Goal: Answer question/provide support: Share knowledge or assist other users

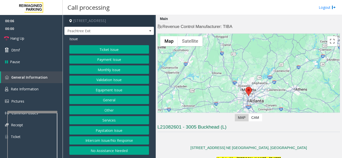
click at [118, 59] on button "Payment Issue" at bounding box center [109, 60] width 80 height 9
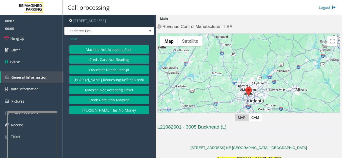
click at [118, 59] on button "Credit Card Not Reading" at bounding box center [109, 60] width 80 height 9
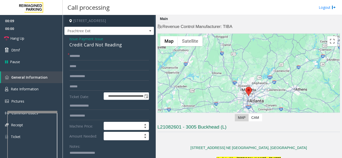
click at [93, 48] on div "Credit Card Not Reading" at bounding box center [109, 45] width 80 height 7
copy div "Credit Card Not Reading"
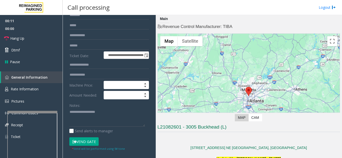
scroll to position [75, 0]
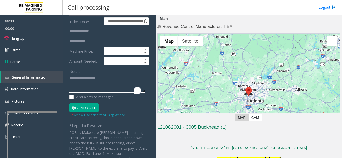
click at [87, 87] on textarea "To enrich screen reader interactions, please activate Accessibility in Grammarl…" at bounding box center [107, 83] width 76 height 19
paste textarea "**********"
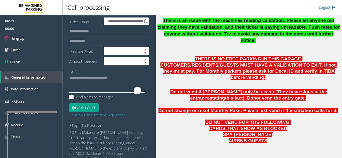
scroll to position [200, 0]
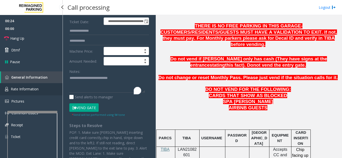
click at [19, 85] on link "Rate Information" at bounding box center [31, 89] width 63 height 12
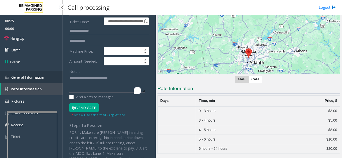
click at [33, 81] on link "General Information" at bounding box center [31, 78] width 63 height 12
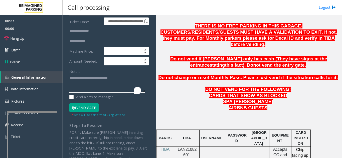
click at [121, 84] on textarea "To enrich screen reader interactions, please activate Accessibility in Grammarl…" at bounding box center [107, 83] width 76 height 19
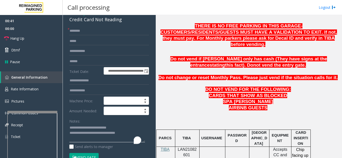
scroll to position [25, 0]
click at [80, 34] on input "text" at bounding box center [109, 31] width 80 height 9
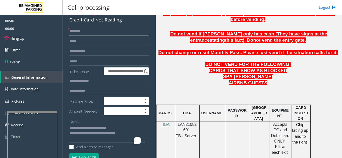
click at [97, 36] on input "text" at bounding box center [109, 31] width 80 height 9
click at [96, 36] on input "text" at bounding box center [109, 31] width 80 height 9
click at [130, 136] on textarea "To enrich screen reader interactions, please activate Accessibility in Grammarl…" at bounding box center [107, 133] width 76 height 19
type textarea "**********"
click at [74, 66] on input "text" at bounding box center [109, 62] width 80 height 9
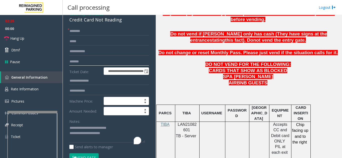
type input "*******"
click at [86, 36] on input "text" at bounding box center [109, 31] width 80 height 9
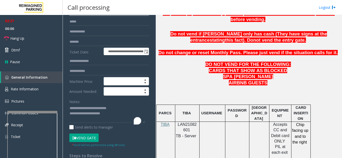
scroll to position [75, 0]
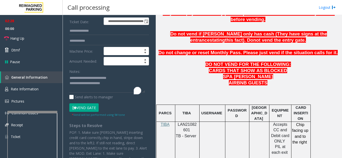
type input "**"
click at [84, 112] on button "Vend Gate" at bounding box center [83, 108] width 29 height 9
click at [108, 88] on textarea "To enrich screen reader interactions, please activate Accessibility in Grammarl…" at bounding box center [107, 83] width 76 height 19
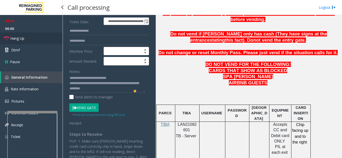
click at [34, 40] on link "Hang Up" at bounding box center [31, 39] width 63 height 12
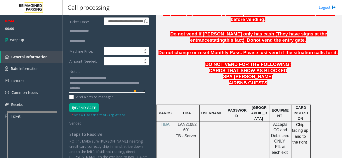
click at [104, 92] on textarea "To enrich screen reader interactions, please activate Accessibility in Grammarl…" at bounding box center [107, 83] width 76 height 19
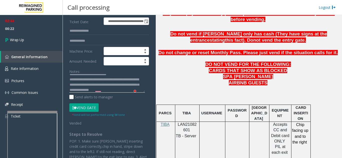
scroll to position [9, 0]
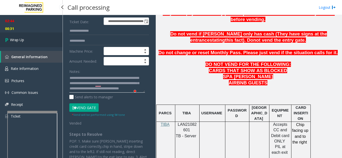
type textarea "**********"
click at [23, 43] on link "Wrap Up" at bounding box center [31, 40] width 63 height 15
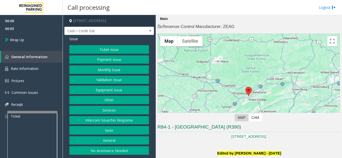
click at [112, 118] on button "Intercom Issue/No Response" at bounding box center [109, 120] width 80 height 9
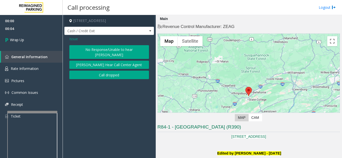
click at [100, 71] on button "Call dropped" at bounding box center [109, 75] width 80 height 9
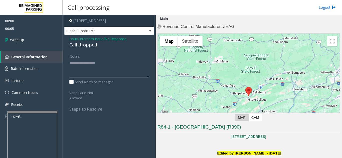
click at [86, 45] on div "Call dropped" at bounding box center [109, 45] width 80 height 7
copy div "Call dropped"
click at [83, 64] on textarea "To enrich screen reader interactions, please activate Accessibility in Grammarl…" at bounding box center [109, 68] width 80 height 19
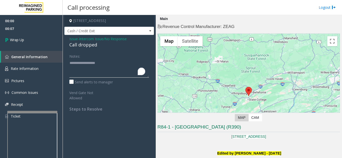
paste textarea "**********"
type textarea "**********"
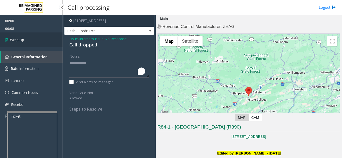
click at [13, 39] on span "Wrap Up" at bounding box center [17, 39] width 14 height 5
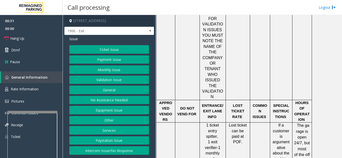
scroll to position [525, 0]
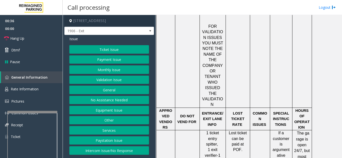
click at [109, 48] on button "Ticket Issue" at bounding box center [109, 49] width 80 height 9
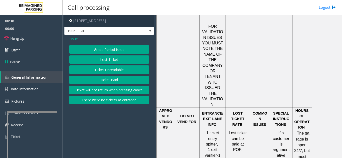
click at [106, 59] on button "Lost Ticket" at bounding box center [109, 60] width 80 height 9
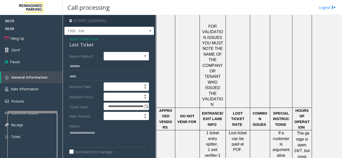
click at [83, 46] on div "Lost Ticket" at bounding box center [109, 45] width 80 height 7
copy div "Lost Ticket"
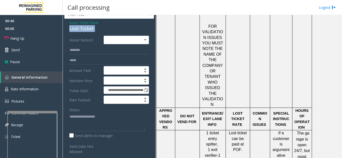
scroll to position [25, 0]
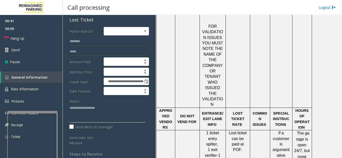
click at [84, 113] on textarea at bounding box center [107, 113] width 76 height 19
paste textarea "**********"
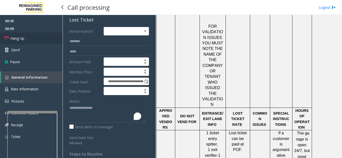
click at [35, 41] on link "Hang Up" at bounding box center [31, 39] width 63 height 12
click at [77, 118] on textarea "To enrich screen reader interactions, please activate Accessibility in Grammarl…" at bounding box center [107, 113] width 76 height 19
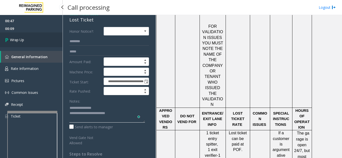
type textarea "**********"
click at [26, 39] on link "Wrap Up" at bounding box center [31, 40] width 63 height 15
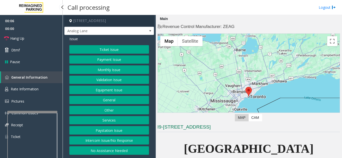
click at [100, 139] on button "Intercom Issue/No Response" at bounding box center [109, 141] width 80 height 9
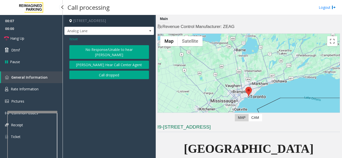
click at [96, 49] on button "No Response/Unable to hear [PERSON_NAME]" at bounding box center [109, 52] width 80 height 14
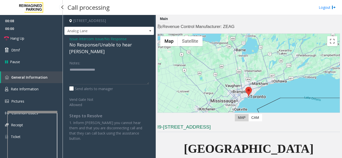
click at [96, 45] on div "No Response/Unable to hear [PERSON_NAME]" at bounding box center [109, 49] width 80 height 14
click at [82, 38] on span "Intercom Issue/No Response" at bounding box center [103, 38] width 48 height 5
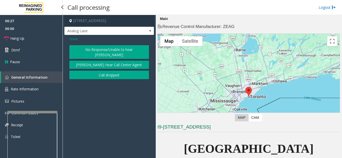
click at [119, 50] on button "No Response/Unable to hear [PERSON_NAME]" at bounding box center [109, 52] width 80 height 14
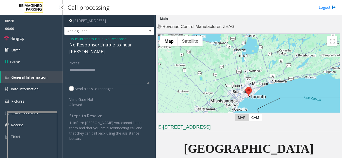
click at [105, 40] on span "Intercom Issue/No Response" at bounding box center [103, 38] width 48 height 5
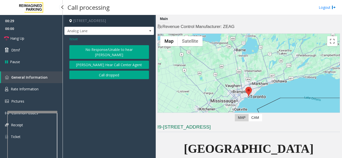
click at [72, 40] on span "Issue" at bounding box center [73, 38] width 9 height 5
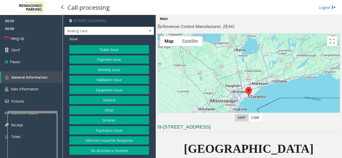
click at [113, 86] on button "Equipment Issue" at bounding box center [109, 90] width 80 height 9
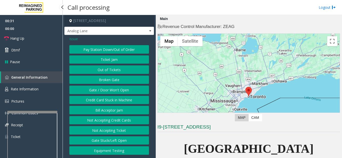
click at [108, 90] on button "Gate / Door Won't Open" at bounding box center [109, 90] width 80 height 9
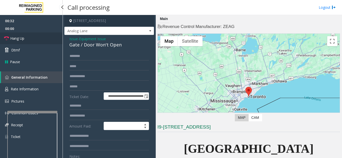
drag, startPoint x: 25, startPoint y: 40, endPoint x: 33, endPoint y: 41, distance: 8.8
click at [25, 40] on link "Hang Up" at bounding box center [31, 39] width 63 height 12
click at [86, 46] on div "Gate / Door Won't Open" at bounding box center [109, 45] width 80 height 7
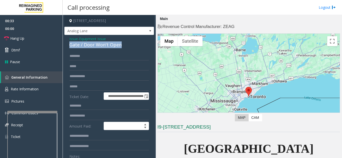
click at [86, 46] on div "Gate / Door Won't Open" at bounding box center [109, 45] width 80 height 7
copy div "Gate / Door Won't Open"
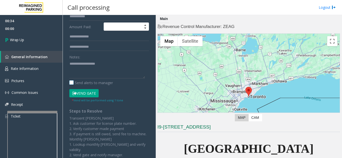
scroll to position [100, 0]
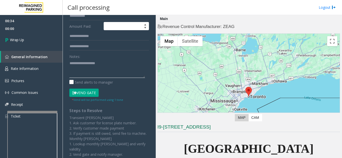
click at [81, 64] on textarea at bounding box center [107, 68] width 76 height 19
paste textarea "**********"
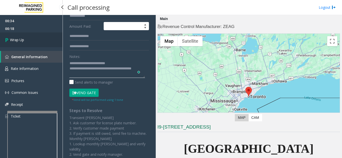
type textarea "**********"
click at [28, 39] on link "Wrap Up" at bounding box center [31, 40] width 63 height 15
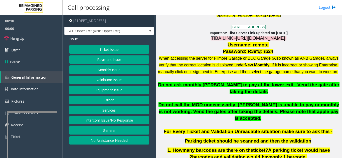
scroll to position [150, 0]
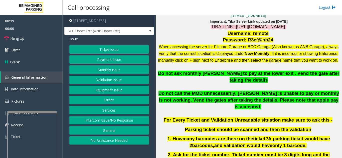
click at [104, 80] on button "Validation Issue" at bounding box center [109, 80] width 80 height 9
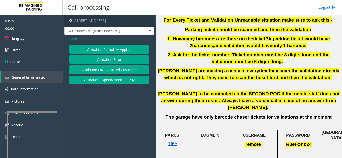
scroll to position [275, 0]
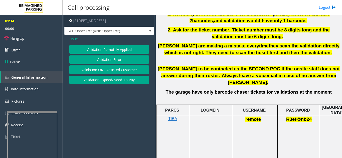
click at [73, 38] on span "Issue" at bounding box center [73, 38] width 9 height 5
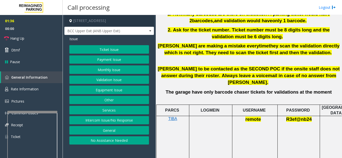
click at [113, 51] on button "Ticket Issue" at bounding box center [109, 49] width 80 height 9
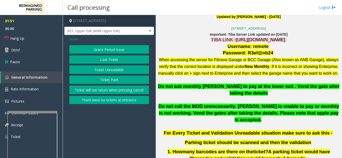
scroll to position [125, 0]
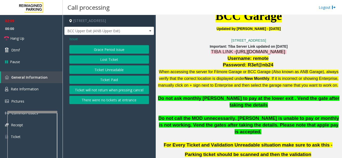
click at [239, 51] on span "[URL][DOMAIN_NAME]" at bounding box center [260, 51] width 49 height 5
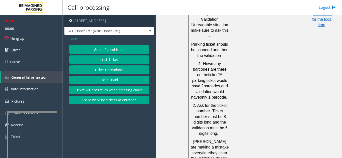
scroll to position [600, 93]
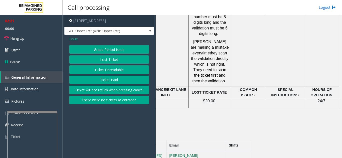
click at [106, 60] on button "Lost Ticket" at bounding box center [109, 60] width 80 height 9
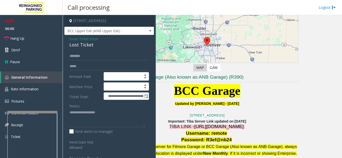
scroll to position [50, 10]
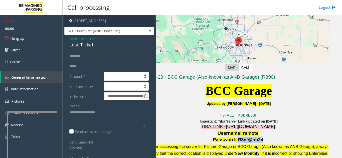
drag, startPoint x: 257, startPoint y: 139, endPoint x: 236, endPoint y: 141, distance: 21.6
click at [236, 141] on span "Password: R3ef@nb24" at bounding box center [238, 139] width 51 height 5
copy span "R3ef@nb24"
click at [236, 139] on span "Password: R3ef@nb24" at bounding box center [238, 139] width 51 height 5
click at [252, 140] on span "Password: R3ef@nb24" at bounding box center [238, 139] width 51 height 5
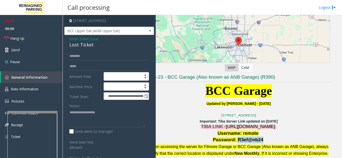
drag, startPoint x: 258, startPoint y: 140, endPoint x: 236, endPoint y: 141, distance: 22.0
click at [236, 141] on p "Password: R3ef@nb24" at bounding box center [238, 140] width 182 height 7
copy span "R3ef@nb24"
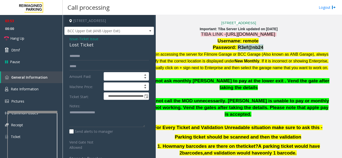
scroll to position [150, 10]
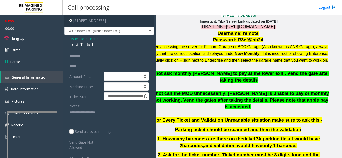
click at [105, 59] on input "text" at bounding box center [109, 56] width 80 height 9
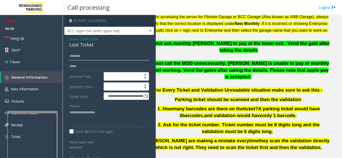
scroll to position [175, 10]
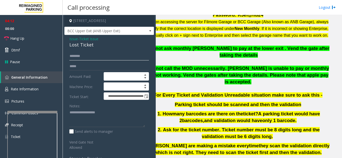
click at [103, 57] on input "text" at bounding box center [109, 56] width 80 height 9
click at [82, 116] on textarea at bounding box center [107, 118] width 76 height 19
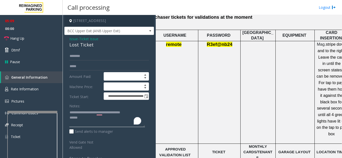
scroll to position [350, 93]
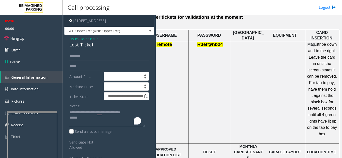
click at [90, 121] on textarea "To enrich screen reader interactions, please activate Accessibility in Grammarl…" at bounding box center [107, 118] width 76 height 19
type textarea "**********"
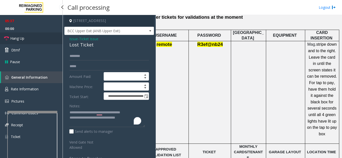
click at [24, 36] on span "Hang Up" at bounding box center [17, 38] width 14 height 5
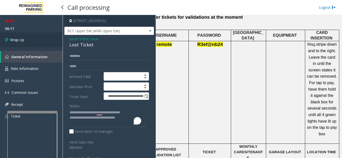
click at [29, 42] on link "Wrap Up" at bounding box center [31, 40] width 63 height 15
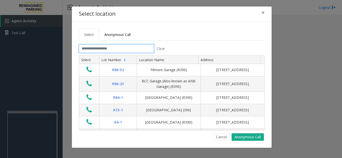
click at [110, 50] on input "text" at bounding box center [116, 49] width 75 height 9
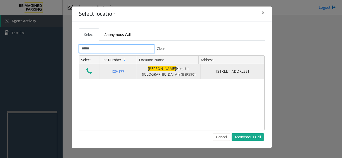
type input "******"
click at [87, 72] on icon "Data table" at bounding box center [89, 71] width 6 height 7
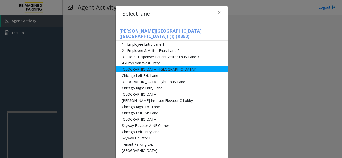
click at [151, 67] on li "[GEOGRAPHIC_DATA] ([GEOGRAPHIC_DATA])" at bounding box center [172, 69] width 112 height 6
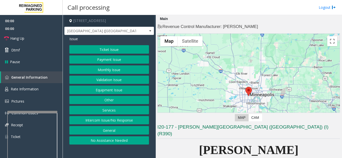
click at [116, 89] on button "Equipment Issue" at bounding box center [109, 90] width 80 height 9
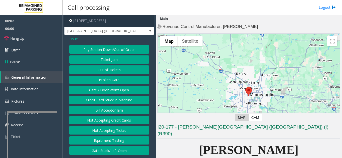
click at [113, 89] on button "Gate / Door Won't Open" at bounding box center [109, 90] width 80 height 9
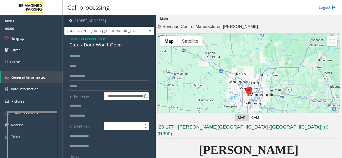
click at [101, 46] on div "Gate / Door Won't Open" at bounding box center [109, 45] width 80 height 7
copy div "Gate / Door Won't Open"
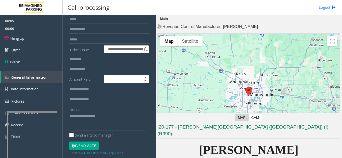
scroll to position [50, 0]
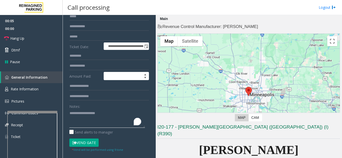
click at [78, 118] on textarea "To enrich screen reader interactions, please activate Accessibility in Grammarl…" at bounding box center [107, 118] width 76 height 19
paste textarea "**********"
click at [83, 120] on textarea "To enrich screen reader interactions, please activate Accessibility in Grammarl…" at bounding box center [107, 118] width 76 height 19
click at [91, 142] on button "Vend Gate" at bounding box center [83, 143] width 29 height 9
click at [80, 118] on textarea "To enrich screen reader interactions, please activate Accessibility in Grammarl…" at bounding box center [107, 118] width 76 height 19
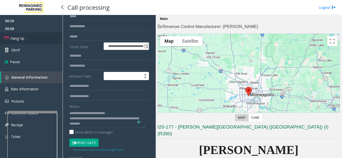
drag, startPoint x: 19, startPoint y: 38, endPoint x: 31, endPoint y: 36, distance: 12.6
click at [19, 38] on span "Hang Up" at bounding box center [17, 38] width 14 height 5
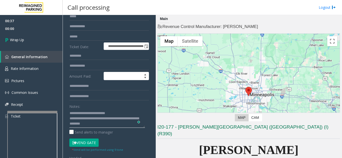
click at [106, 124] on textarea "To enrich screen reader interactions, please activate Accessibility in Grammarl…" at bounding box center [107, 118] width 76 height 19
type textarea "**********"
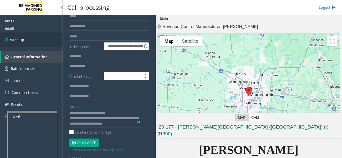
click at [18, 44] on link "Wrap Up" at bounding box center [31, 40] width 63 height 15
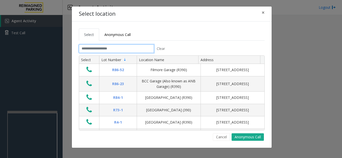
click at [110, 51] on input "text" at bounding box center [116, 49] width 75 height 9
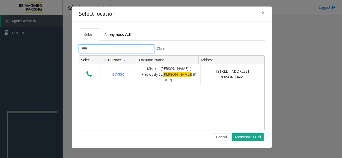
type input "****"
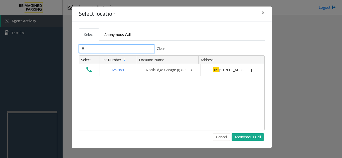
type input "*"
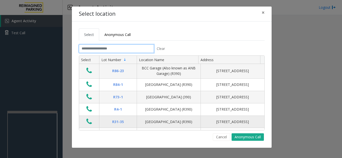
scroll to position [25, 0]
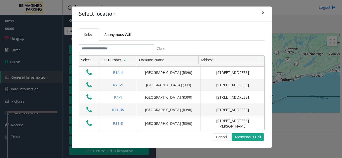
click at [263, 11] on span "×" at bounding box center [262, 12] width 3 height 7
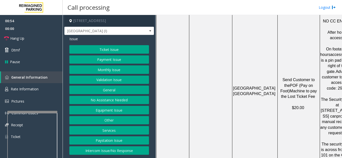
scroll to position [425, 0]
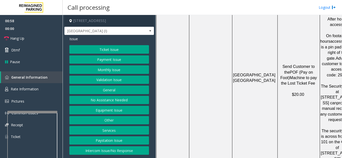
click at [111, 129] on button "Services" at bounding box center [109, 130] width 80 height 9
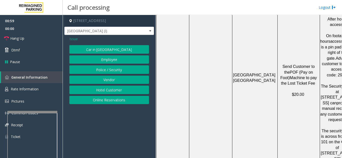
click at [110, 78] on button "Vendor" at bounding box center [109, 80] width 80 height 9
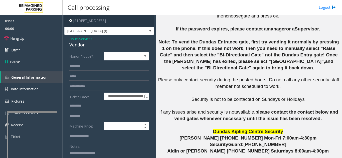
scroll to position [656, 0]
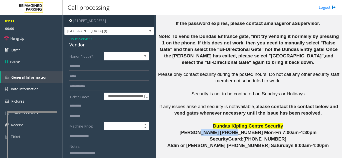
drag, startPoint x: 241, startPoint y: 64, endPoint x: 216, endPoint y: 66, distance: 25.9
click at [214, 130] on span "[PERSON_NAME] [PHONE_NUMBER] Mon-Fri 7:00am-4:30pm" at bounding box center [247, 132] width 137 height 5
copy span "647) 624-5085"
click at [85, 68] on input "text" at bounding box center [109, 66] width 80 height 9
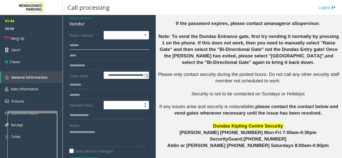
scroll to position [50, 0]
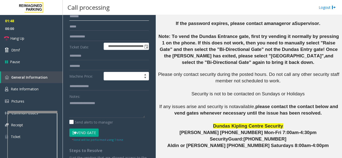
type input "*******"
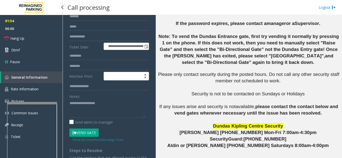
click at [30, 102] on div at bounding box center [32, 103] width 50 height 2
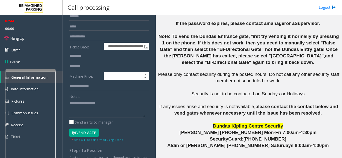
click at [88, 134] on button "Vend Gate" at bounding box center [83, 133] width 29 height 9
click at [90, 105] on textarea "To enrich screen reader interactions, please activate Accessibility in Grammarl…" at bounding box center [107, 108] width 76 height 19
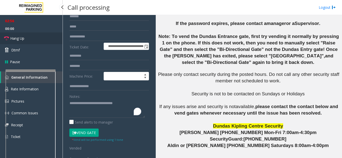
click at [22, 37] on span "Hang Up" at bounding box center [17, 38] width 14 height 5
click at [133, 104] on textarea "To enrich screen reader interactions, please activate Accessibility in Grammarl…" at bounding box center [107, 108] width 76 height 19
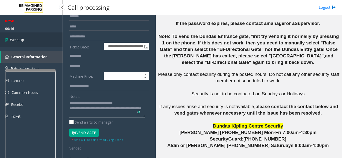
type textarea "**********"
click at [28, 43] on link "Wrap Up" at bounding box center [31, 40] width 63 height 15
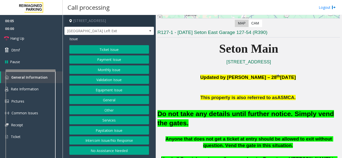
scroll to position [100, 0]
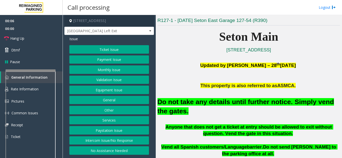
click at [111, 92] on button "Equipment Issue" at bounding box center [109, 90] width 80 height 9
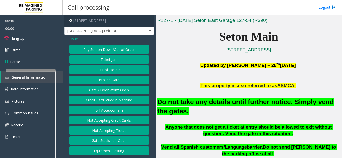
click at [74, 37] on span "Issue" at bounding box center [73, 38] width 9 height 5
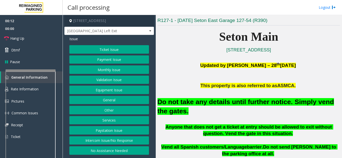
click at [110, 76] on button "Validation Issue" at bounding box center [109, 80] width 80 height 9
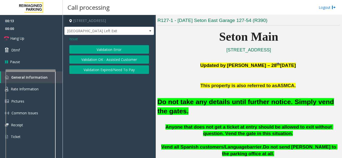
click at [73, 38] on span "Issue" at bounding box center [73, 38] width 9 height 5
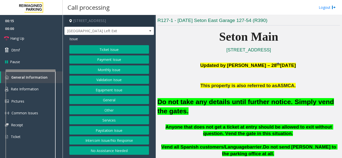
click at [107, 92] on button "Equipment Issue" at bounding box center [109, 90] width 80 height 9
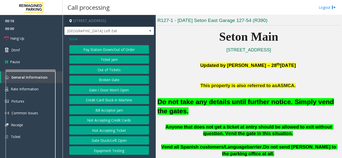
click at [115, 88] on button "Gate / Door Won't Open" at bounding box center [109, 90] width 80 height 9
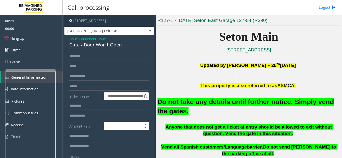
click at [104, 46] on div "Gate / Door Won't Open" at bounding box center [109, 45] width 80 height 7
copy div "Gate / Door Won't Open"
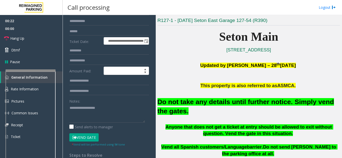
scroll to position [75, 0]
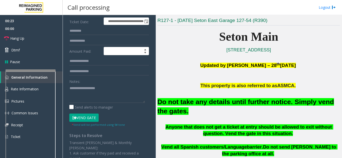
click at [88, 116] on button "Vend Gate" at bounding box center [83, 118] width 29 height 9
click at [87, 92] on textarea "To enrich screen reader interactions, please activate Accessibility in Grammarl…" at bounding box center [107, 93] width 76 height 19
paste textarea "**********"
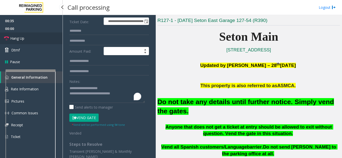
drag, startPoint x: 18, startPoint y: 39, endPoint x: 22, endPoint y: 43, distance: 6.2
click at [18, 39] on span "Hang Up" at bounding box center [17, 38] width 14 height 5
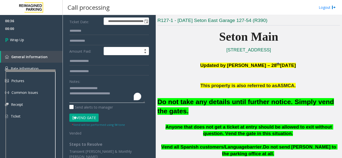
click at [70, 89] on textarea "To enrich screen reader interactions, please activate Accessibility in Grammarl…" at bounding box center [107, 93] width 76 height 19
type textarea "**********"
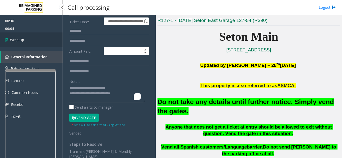
click at [11, 43] on link "Wrap Up" at bounding box center [31, 40] width 63 height 15
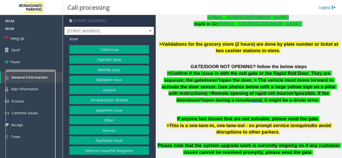
scroll to position [275, 0]
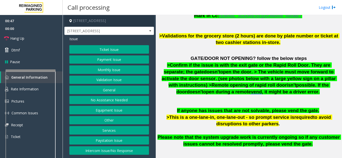
click at [104, 61] on button "Payment Issue" at bounding box center [109, 60] width 80 height 9
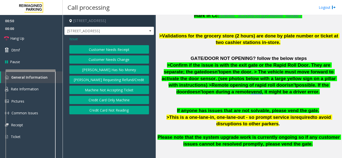
click at [108, 100] on button "Credit Card Only Machine" at bounding box center [109, 100] width 80 height 9
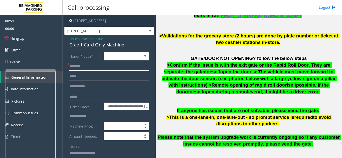
click at [85, 69] on input "text" at bounding box center [109, 66] width 80 height 9
type input "******"
click at [86, 94] on input "text" at bounding box center [109, 97] width 80 height 9
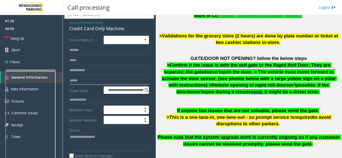
scroll to position [25, 0]
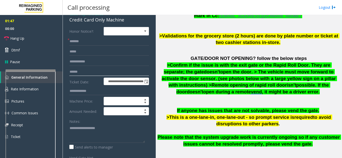
click at [85, 74] on input "text" at bounding box center [109, 72] width 80 height 9
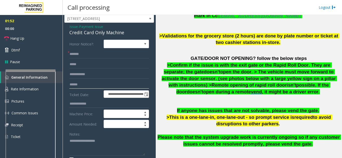
scroll to position [0, 0]
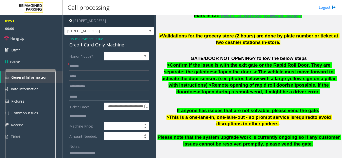
type input "******"
click at [89, 39] on span "Payment Issue" at bounding box center [91, 38] width 24 height 5
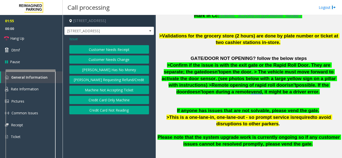
click at [115, 48] on button "Customer Needs Receipt" at bounding box center [109, 49] width 80 height 9
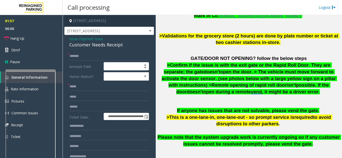
click at [86, 38] on span "Payment Issue" at bounding box center [91, 38] width 24 height 5
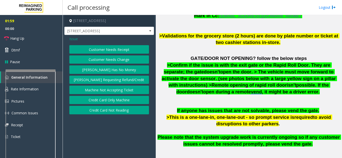
click at [105, 111] on button "Credit Card Not Reading" at bounding box center [109, 110] width 80 height 9
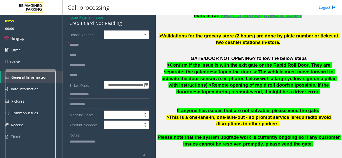
scroll to position [100, 0]
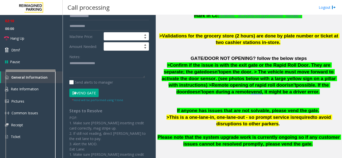
click at [86, 93] on button "Vend Gate" at bounding box center [83, 93] width 29 height 9
click at [85, 65] on textarea at bounding box center [107, 69] width 76 height 19
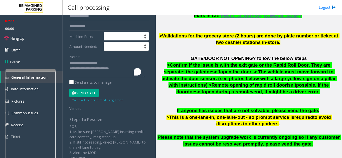
type textarea "**********"
click at [83, 93] on button "Vend Gate" at bounding box center [83, 93] width 29 height 9
click at [82, 65] on textarea "To enrich screen reader interactions, please activate Accessibility in Grammarl…" at bounding box center [107, 69] width 76 height 19
click at [83, 92] on button "Vend Gate" at bounding box center [83, 93] width 29 height 9
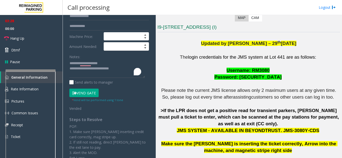
click at [85, 93] on button "Vend Gate" at bounding box center [83, 93] width 29 height 9
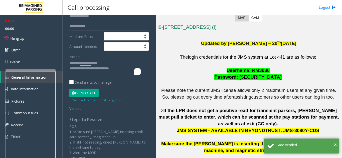
click at [85, 93] on button "Vend Gate" at bounding box center [83, 93] width 29 height 9
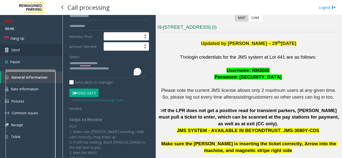
click at [28, 50] on link "Dtmf" at bounding box center [31, 50] width 63 height 12
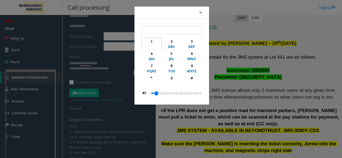
click at [154, 42] on div "1" at bounding box center [152, 41] width 14 height 5
type input "*"
click at [199, 11] on span "×" at bounding box center [200, 12] width 3 height 7
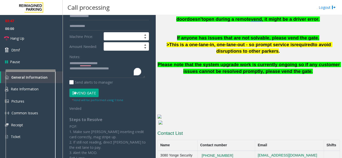
scroll to position [350, 0]
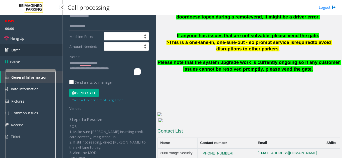
click at [25, 51] on link "Dtmf" at bounding box center [31, 50] width 63 height 12
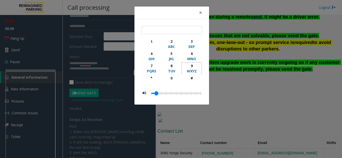
click at [188, 67] on div "9" at bounding box center [192, 65] width 14 height 5
click at [193, 77] on div "#" at bounding box center [192, 78] width 14 height 5
type input "**"
click at [199, 12] on span "×" at bounding box center [200, 12] width 3 height 7
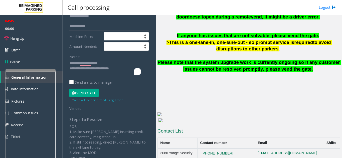
click at [87, 95] on button "Vend Gate" at bounding box center [83, 93] width 29 height 9
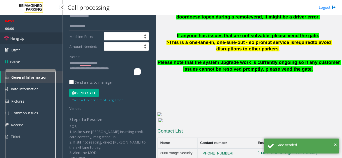
click at [52, 42] on link "Hang Up" at bounding box center [31, 39] width 63 height 12
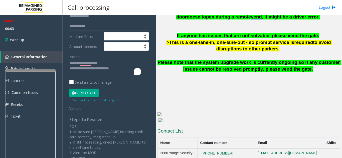
drag, startPoint x: 109, startPoint y: 70, endPoint x: 127, endPoint y: 70, distance: 18.0
click at [127, 70] on textarea "To enrich screen reader interactions, please activate Accessibility in Grammarl…" at bounding box center [107, 69] width 76 height 19
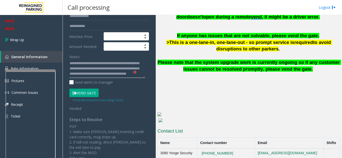
scroll to position [20, 0]
type textarea "**********"
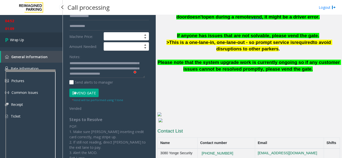
click at [29, 34] on link "Wrap Up" at bounding box center [31, 40] width 63 height 15
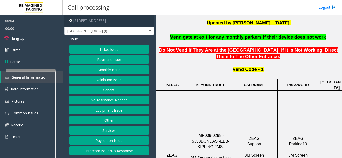
scroll to position [150, 0]
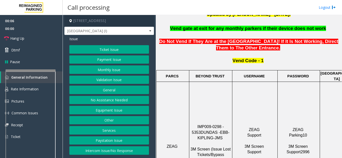
click at [113, 149] on button "Intercom Issue/No Response" at bounding box center [109, 151] width 80 height 9
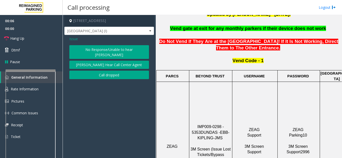
click at [103, 49] on button "No Response/Unable to hear [PERSON_NAME]" at bounding box center [109, 52] width 80 height 14
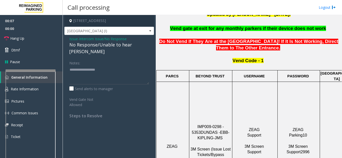
click at [107, 44] on div "No Response/Unable to hear [PERSON_NAME]" at bounding box center [109, 49] width 80 height 14
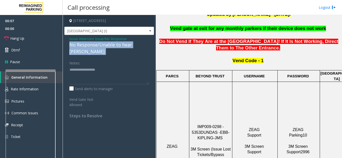
click at [107, 44] on div "No Response/Unable to hear [PERSON_NAME]" at bounding box center [109, 49] width 80 height 14
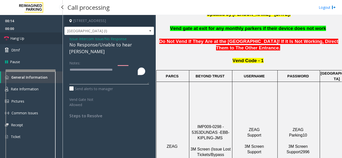
type textarea "**********"
click at [46, 38] on link "Hang Up" at bounding box center [31, 39] width 63 height 12
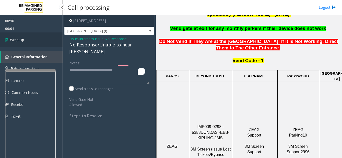
click at [46, 38] on link "Wrap Up" at bounding box center [31, 40] width 63 height 15
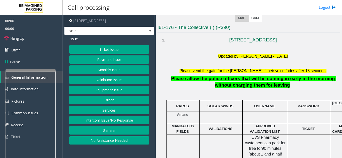
scroll to position [100, 0]
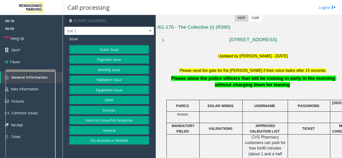
click at [114, 51] on button "Ticket Issue" at bounding box center [109, 49] width 80 height 9
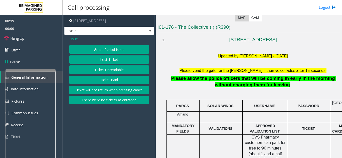
click at [111, 71] on button "Ticket Unreadable" at bounding box center [109, 70] width 80 height 9
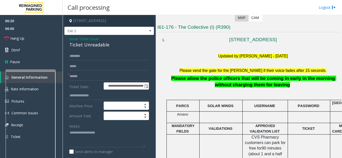
click at [88, 46] on div "Ticket Unreadable" at bounding box center [109, 45] width 80 height 7
copy div "Ticket Unreadable"
drag, startPoint x: 86, startPoint y: 141, endPoint x: 77, endPoint y: 139, distance: 9.7
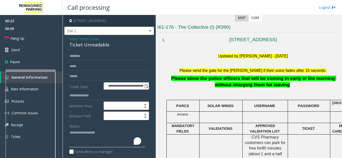
click at [84, 141] on textarea "To enrich screen reader interactions, please activate Accessibility in Grammarl…" at bounding box center [107, 138] width 76 height 19
paste textarea "**********"
type textarea "**********"
click at [74, 76] on input "text" at bounding box center [109, 76] width 80 height 9
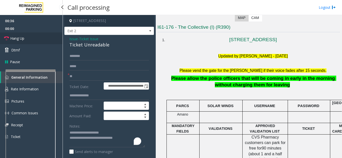
click at [37, 38] on link "Hang Up" at bounding box center [31, 39] width 63 height 12
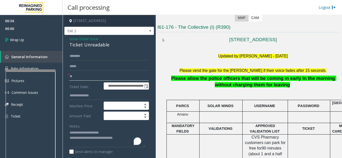
drag, startPoint x: 80, startPoint y: 77, endPoint x: 77, endPoint y: 77, distance: 3.5
click at [78, 77] on input "**" at bounding box center [109, 76] width 80 height 9
type input "**"
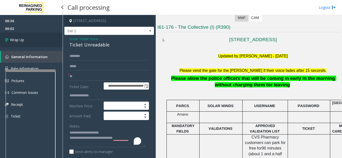
click at [25, 42] on link "Wrap Up" at bounding box center [31, 40] width 63 height 15
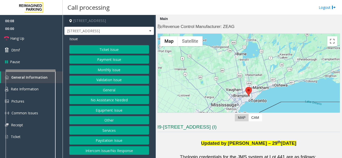
click at [124, 109] on button "Equipment Issue" at bounding box center [109, 110] width 80 height 9
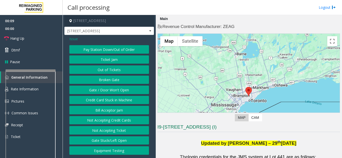
click at [108, 91] on button "Gate / Door Won't Open" at bounding box center [109, 90] width 80 height 9
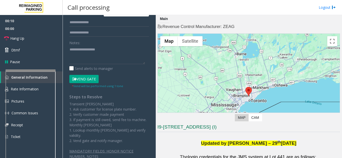
scroll to position [125, 0]
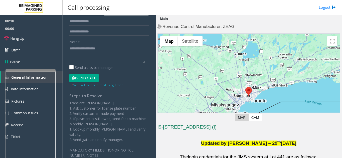
click at [86, 76] on button "Vend Gate" at bounding box center [83, 78] width 29 height 9
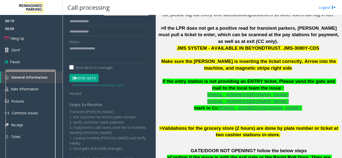
scroll to position [183, 0]
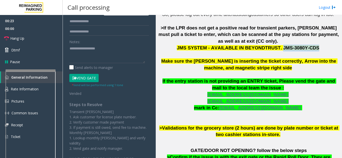
drag, startPoint x: 304, startPoint y: 41, endPoint x: 273, endPoint y: 42, distance: 30.8
click at [273, 45] on span "JMS SYSTEM - AVAILABLE IN BEYONDTRUST. JMS-3080Y-CDS" at bounding box center [248, 47] width 142 height 5
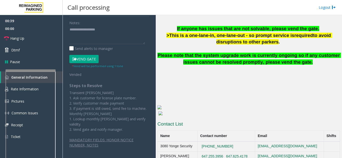
scroll to position [359, 0]
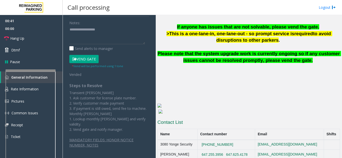
click at [255, 150] on td "647.255.3956 647.625.4178" at bounding box center [226, 155] width 58 height 10
drag, startPoint x: 250, startPoint y: 142, endPoint x: 220, endPoint y: 137, distance: 30.4
click at [217, 140] on td "[PHONE_NUMBER]" at bounding box center [226, 145] width 58 height 10
click at [231, 143] on button "[PHONE_NUMBER]" at bounding box center [217, 145] width 35 height 5
click at [236, 140] on td "[PHONE_NUMBER]" at bounding box center [226, 145] width 58 height 10
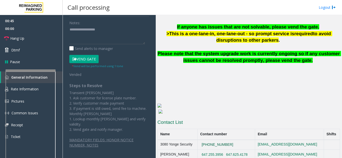
drag, startPoint x: 237, startPoint y: 138, endPoint x: 213, endPoint y: 137, distance: 23.8
click at [213, 140] on td "[PHONE_NUMBER]" at bounding box center [226, 145] width 58 height 10
drag, startPoint x: 255, startPoint y: 148, endPoint x: 232, endPoint y: 149, distance: 22.5
click at [232, 150] on td "647.255.3956 647.625.4178" at bounding box center [226, 155] width 58 height 10
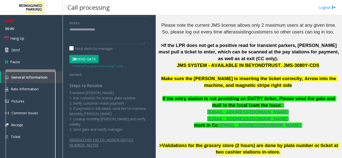
scroll to position [159, 0]
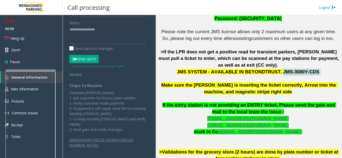
drag, startPoint x: 306, startPoint y: 66, endPoint x: 274, endPoint y: 65, distance: 31.8
click at [274, 65] on p "The login credentials for the JMS system at Lot 441 are as follows: Username: R…" at bounding box center [248, 78] width 182 height 167
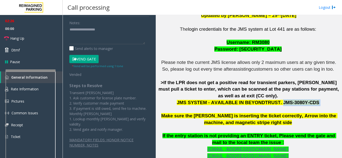
scroll to position [59, 0]
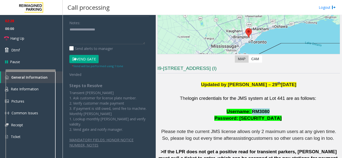
drag, startPoint x: 265, startPoint y: 112, endPoint x: 249, endPoint y: 113, distance: 15.5
click at [88, 58] on button "Vend Gate" at bounding box center [83, 59] width 29 height 9
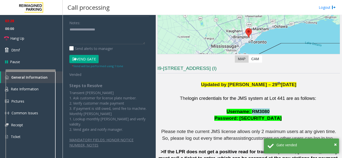
click at [93, 61] on button "Vend Gate" at bounding box center [83, 59] width 29 height 9
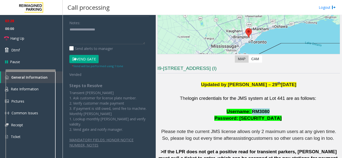
click at [93, 61] on button "Vend Gate" at bounding box center [83, 59] width 29 height 9
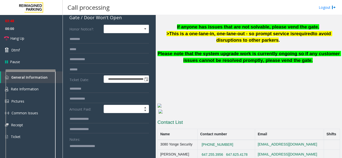
scroll to position [75, 0]
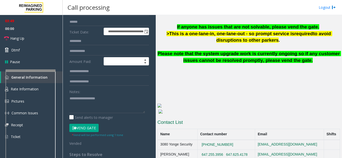
click at [79, 126] on button "Vend Gate" at bounding box center [83, 128] width 29 height 9
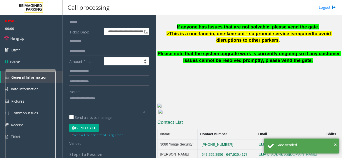
click at [79, 126] on button "Vend Gate" at bounding box center [83, 128] width 29 height 9
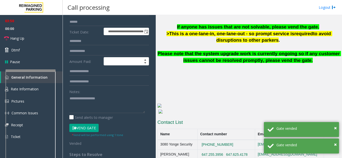
click at [79, 126] on button "Vend Gate" at bounding box center [83, 128] width 29 height 9
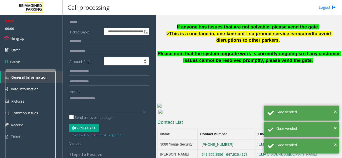
click at [79, 126] on button "Vend Gate" at bounding box center [83, 128] width 29 height 9
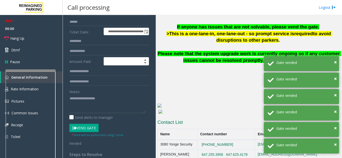
click at [79, 126] on button "Vend Gate" at bounding box center [83, 128] width 29 height 9
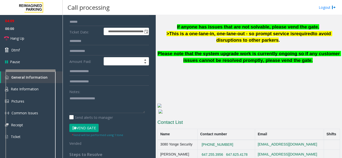
scroll to position [0, 0]
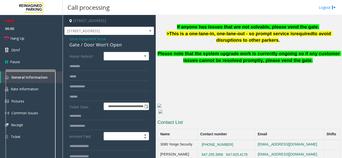
click at [95, 45] on div "Gate / Door Won't Open" at bounding box center [109, 45] width 80 height 7
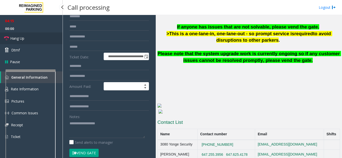
click at [45, 39] on link "Hang Up" at bounding box center [31, 39] width 63 height 12
click at [84, 124] on textarea at bounding box center [107, 129] width 76 height 19
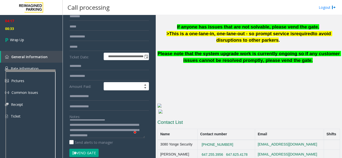
scroll to position [9, 0]
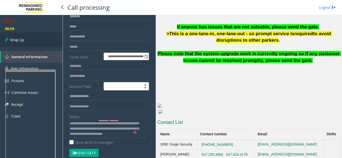
type textarea "**********"
click at [41, 43] on link "Wrap Up" at bounding box center [31, 40] width 63 height 15
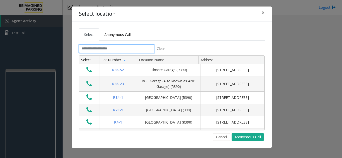
click at [101, 49] on input "text" at bounding box center [116, 49] width 75 height 9
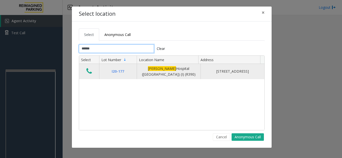
type input "******"
click at [88, 70] on icon "Data table" at bounding box center [89, 71] width 6 height 7
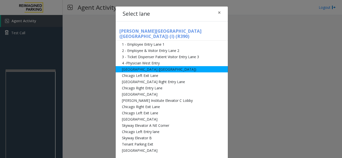
click at [151, 66] on li "[GEOGRAPHIC_DATA] ([GEOGRAPHIC_DATA])" at bounding box center [172, 69] width 112 height 6
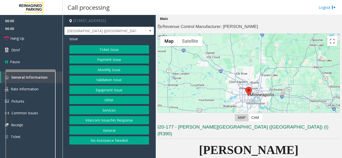
click at [107, 58] on button "Payment Issue" at bounding box center [109, 60] width 80 height 9
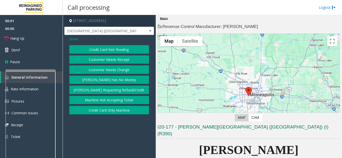
click at [105, 46] on button "Credit Card Not Reading" at bounding box center [109, 49] width 80 height 9
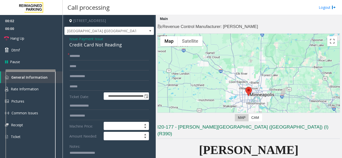
click at [83, 45] on div "Credit Card Not Reading" at bounding box center [109, 45] width 80 height 7
copy div "Credit Card Not Reading"
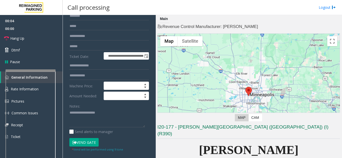
scroll to position [50, 0]
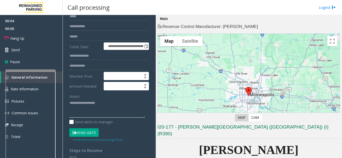
click at [81, 108] on textarea at bounding box center [107, 108] width 76 height 19
paste textarea "**********"
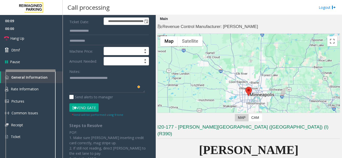
click at [83, 108] on button "Vend Gate" at bounding box center [83, 108] width 29 height 9
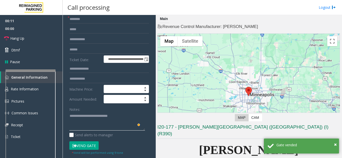
click at [74, 122] on textarea "To enrich screen reader interactions, please activate Accessibility in Grammarl…" at bounding box center [107, 121] width 76 height 19
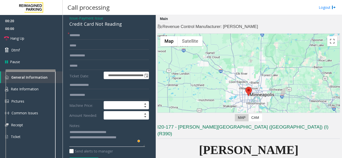
scroll to position [12, 0]
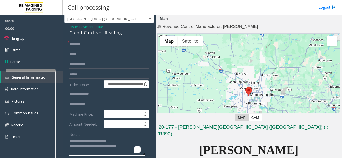
type textarea "**********"
click at [80, 44] on input "text" at bounding box center [109, 44] width 80 height 9
type input "**"
click at [8, 36] on icon at bounding box center [6, 38] width 5 height 5
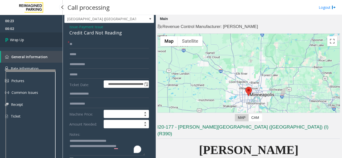
click at [10, 38] on icon at bounding box center [7, 40] width 5 height 8
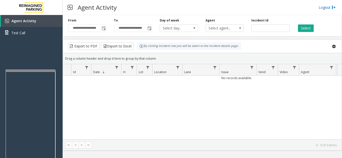
click at [321, 8] on link "Logout" at bounding box center [326, 7] width 17 height 5
